Goal: Task Accomplishment & Management: Complete application form

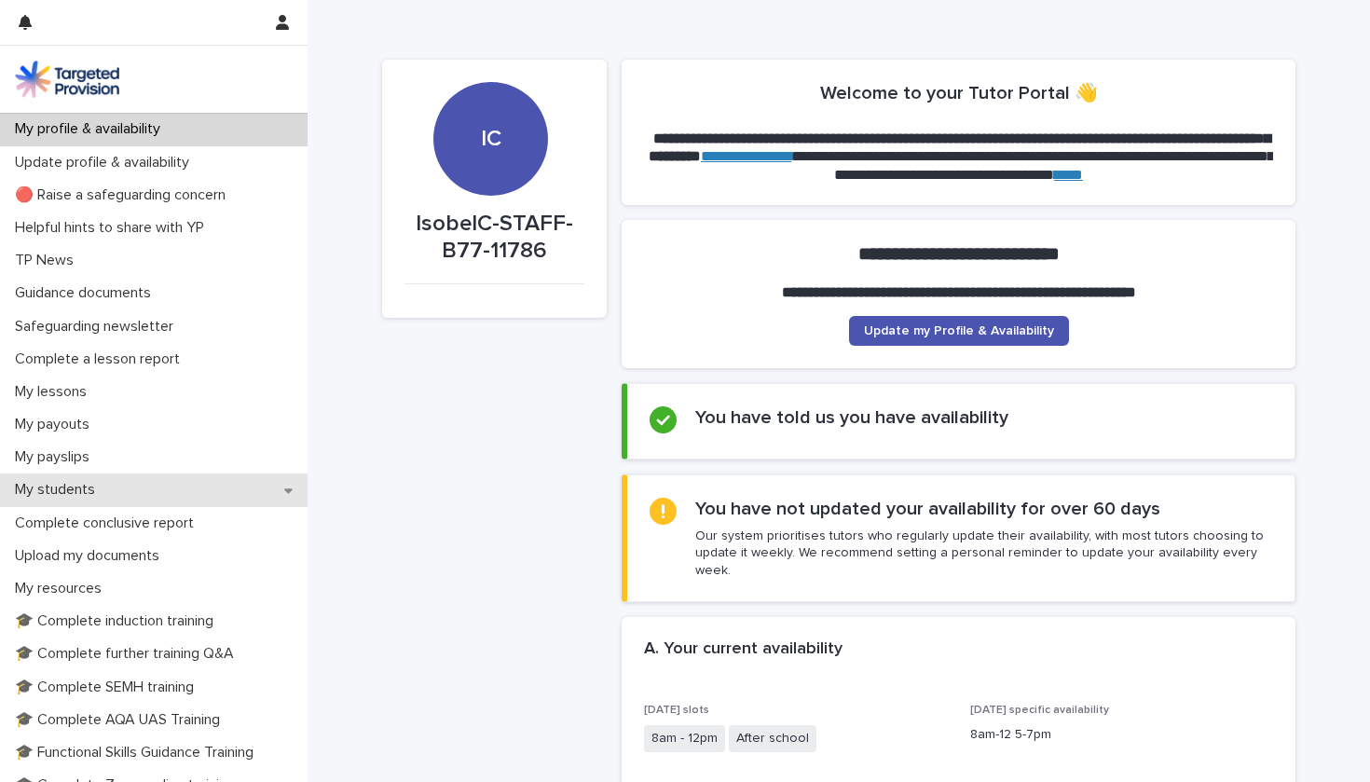
click at [98, 485] on p "My students" at bounding box center [58, 490] width 103 height 18
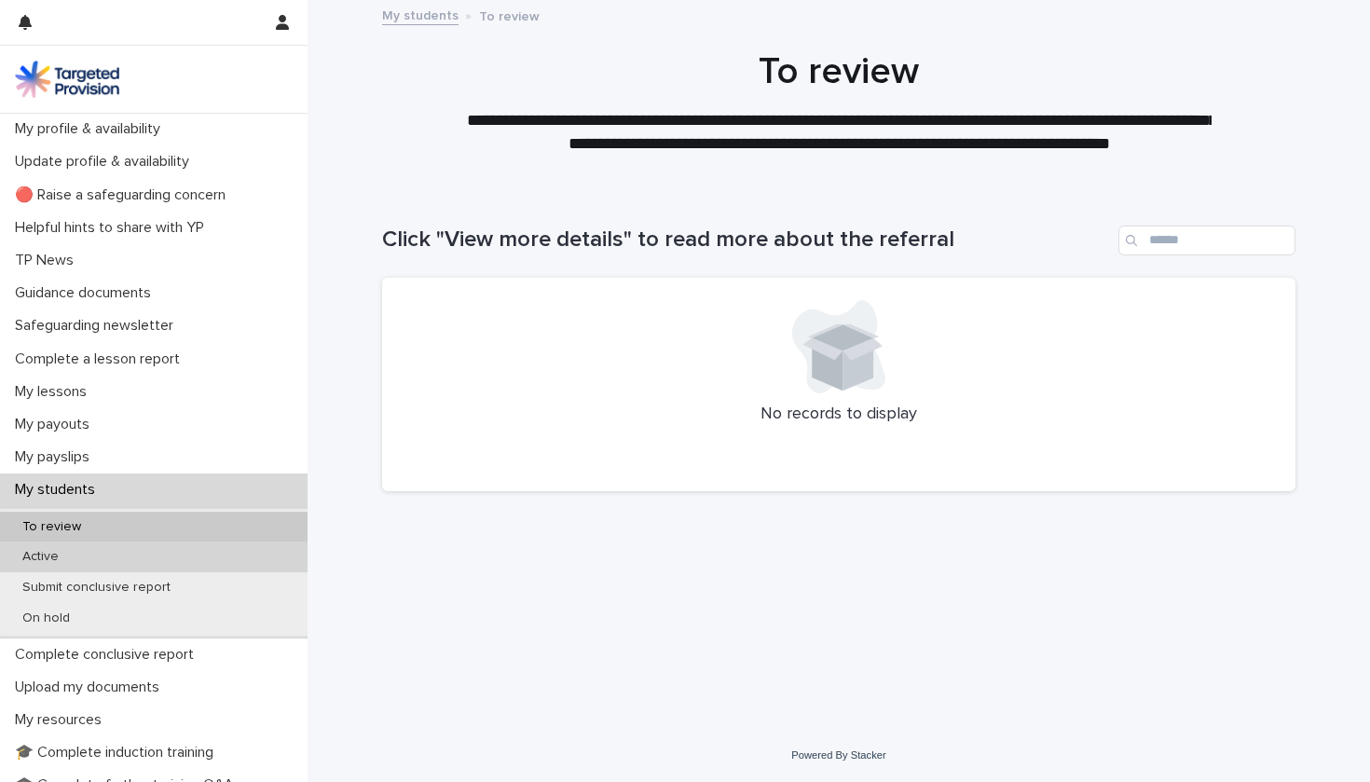
click at [157, 549] on div "Active" at bounding box center [154, 556] width 308 height 31
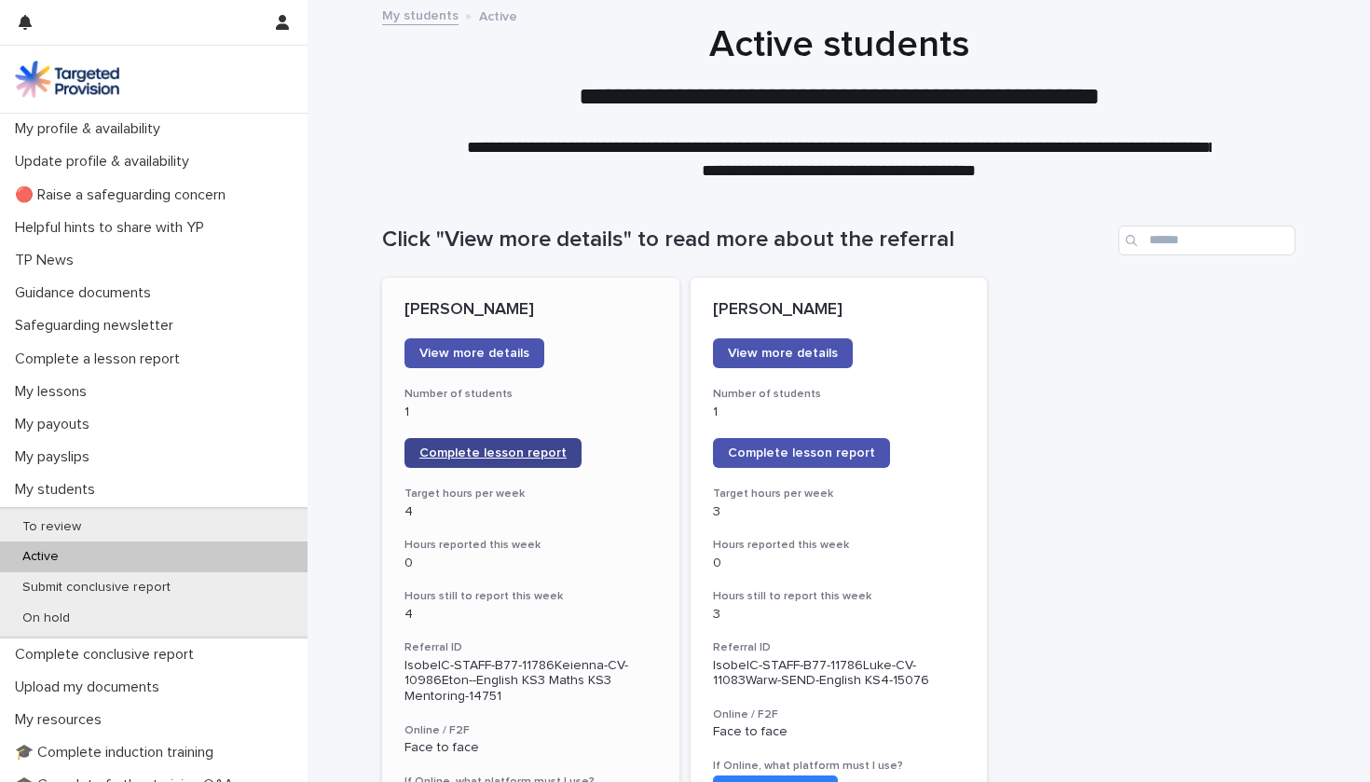
click at [515, 459] on link "Complete lesson report" at bounding box center [492, 453] width 177 height 30
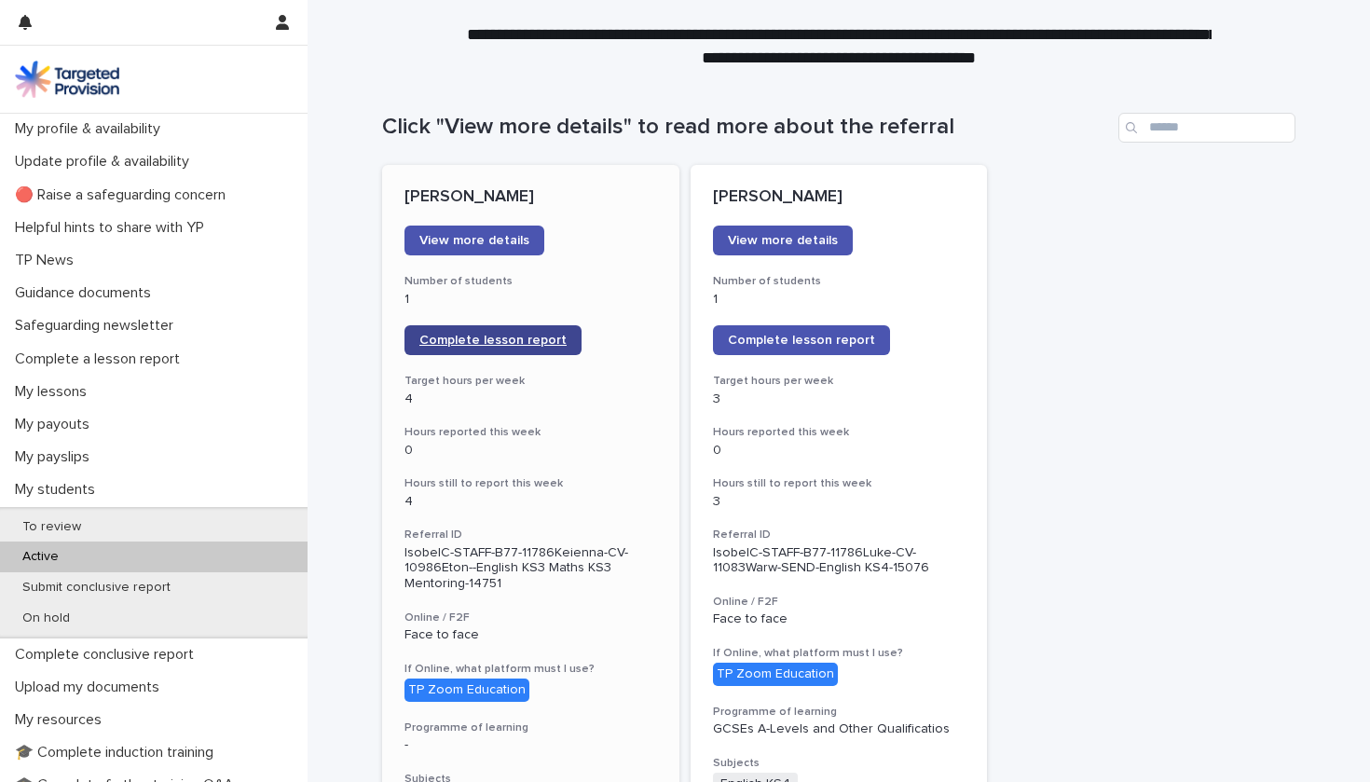
click at [512, 341] on span "Complete lesson report" at bounding box center [492, 340] width 147 height 13
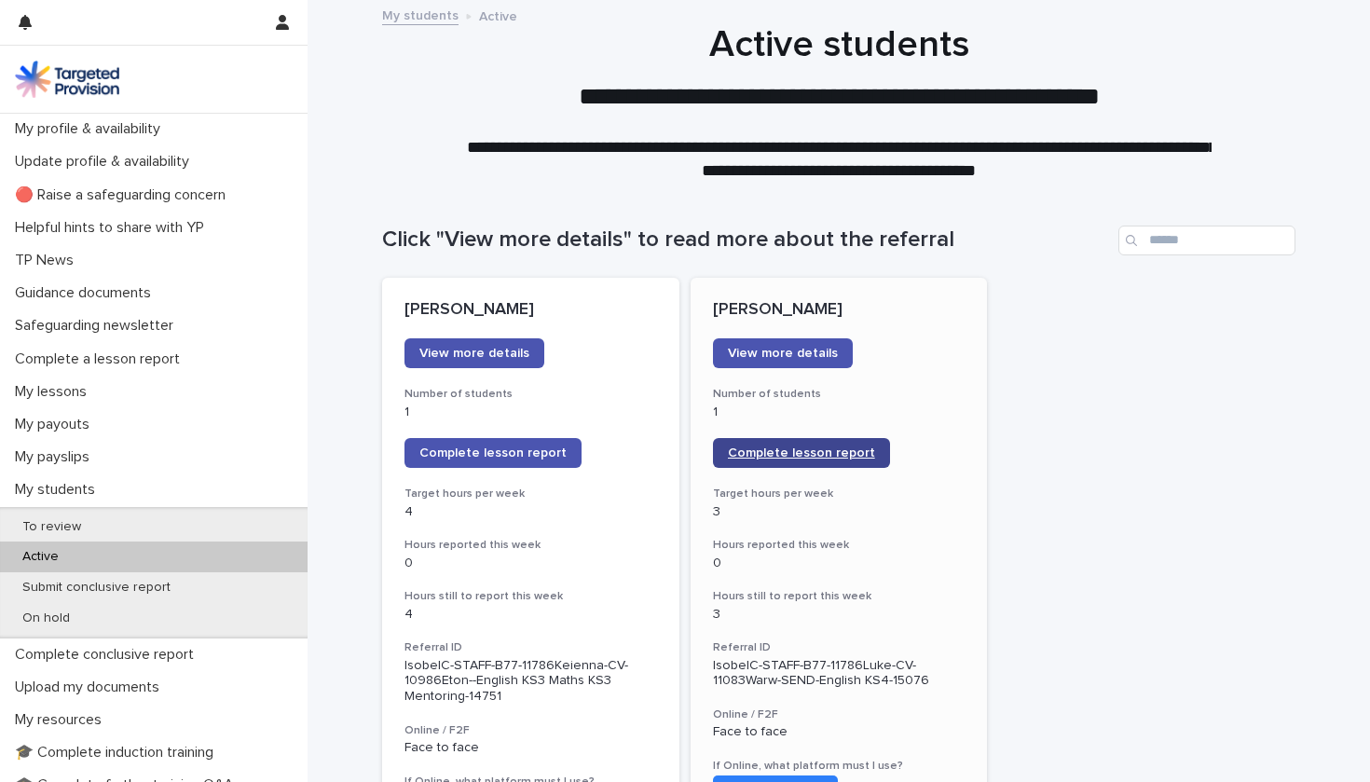
click at [791, 453] on span "Complete lesson report" at bounding box center [801, 452] width 147 height 13
